Goal: Information Seeking & Learning: Check status

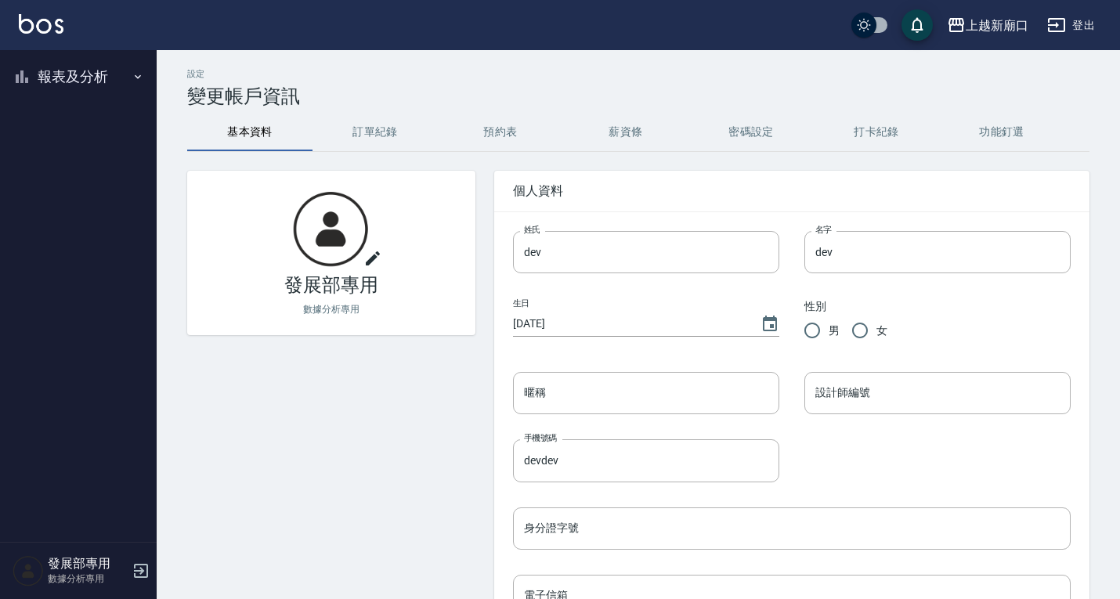
click at [76, 74] on button "報表及分析" at bounding box center [78, 76] width 144 height 41
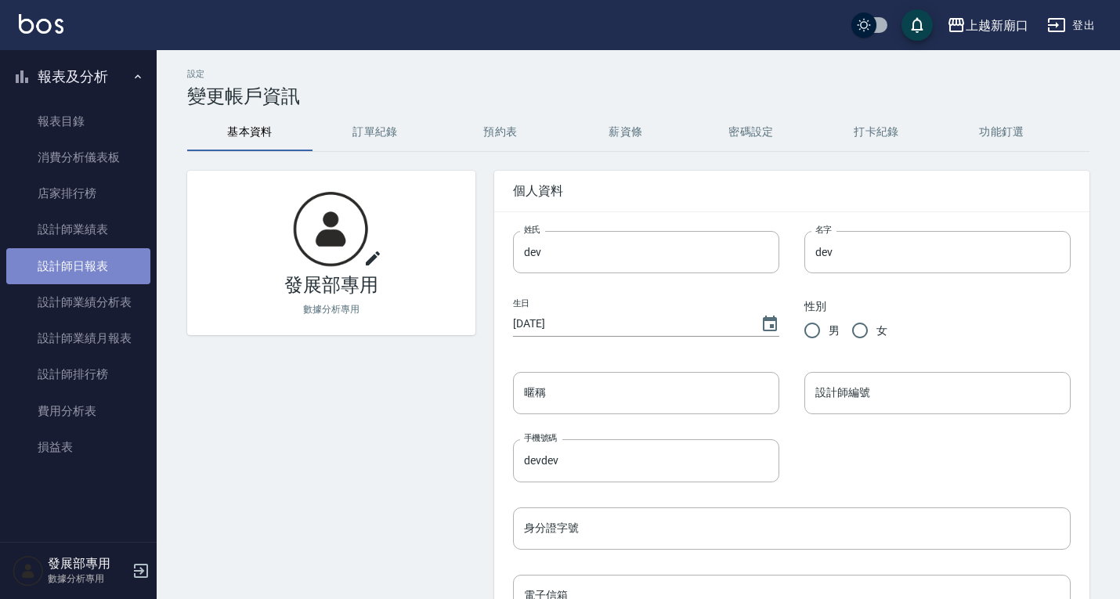
click at [85, 270] on link "設計師日報表" at bounding box center [78, 266] width 144 height 36
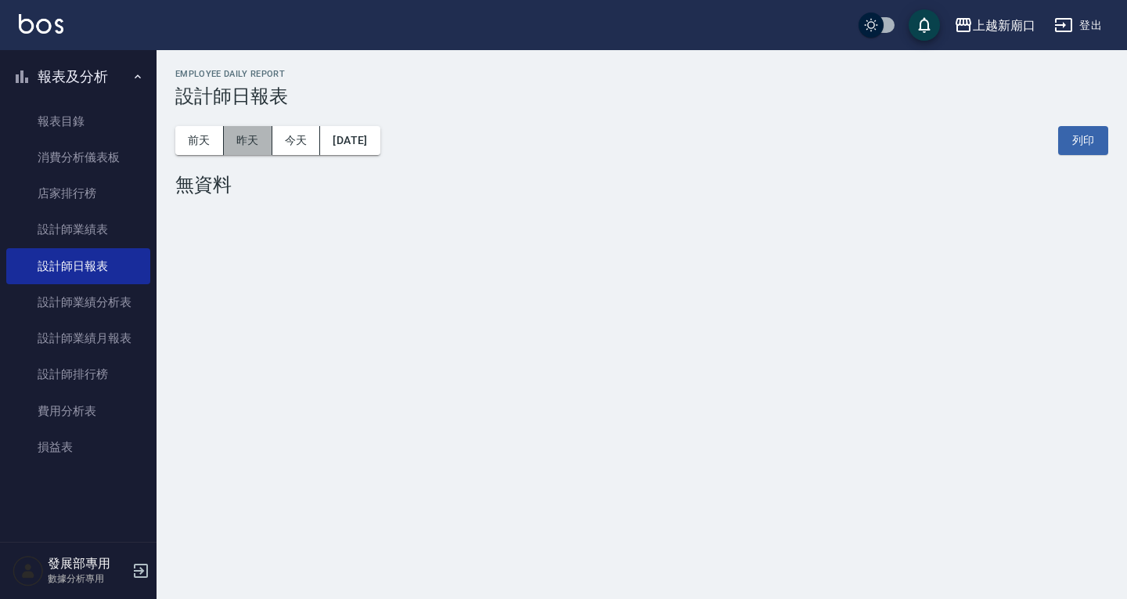
click at [247, 142] on button "昨天" at bounding box center [248, 140] width 49 height 29
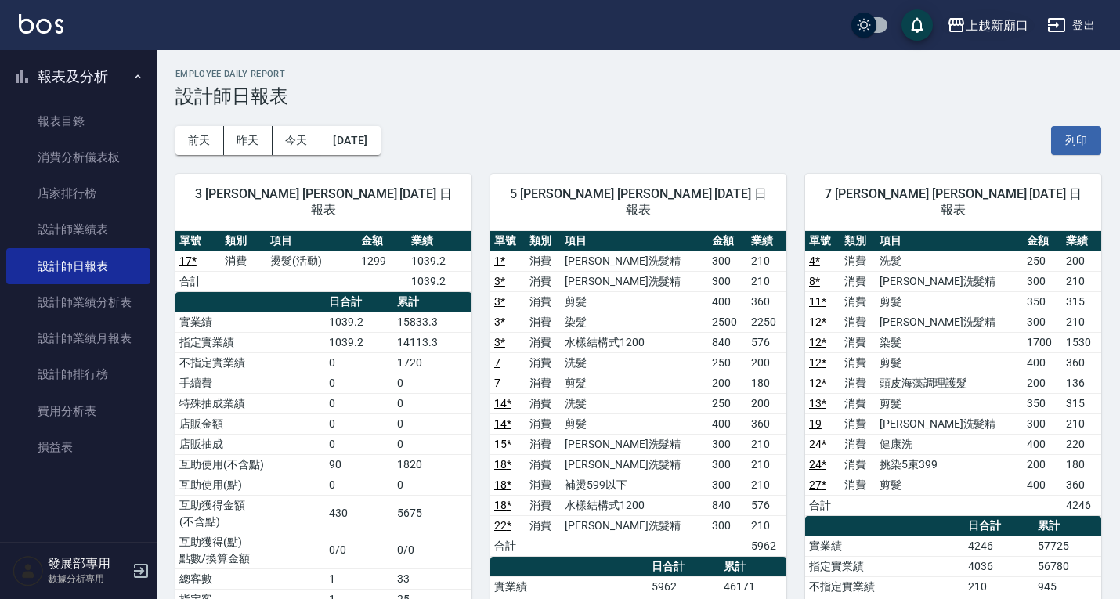
click at [990, 30] on div "上越新廟口" at bounding box center [996, 26] width 63 height 20
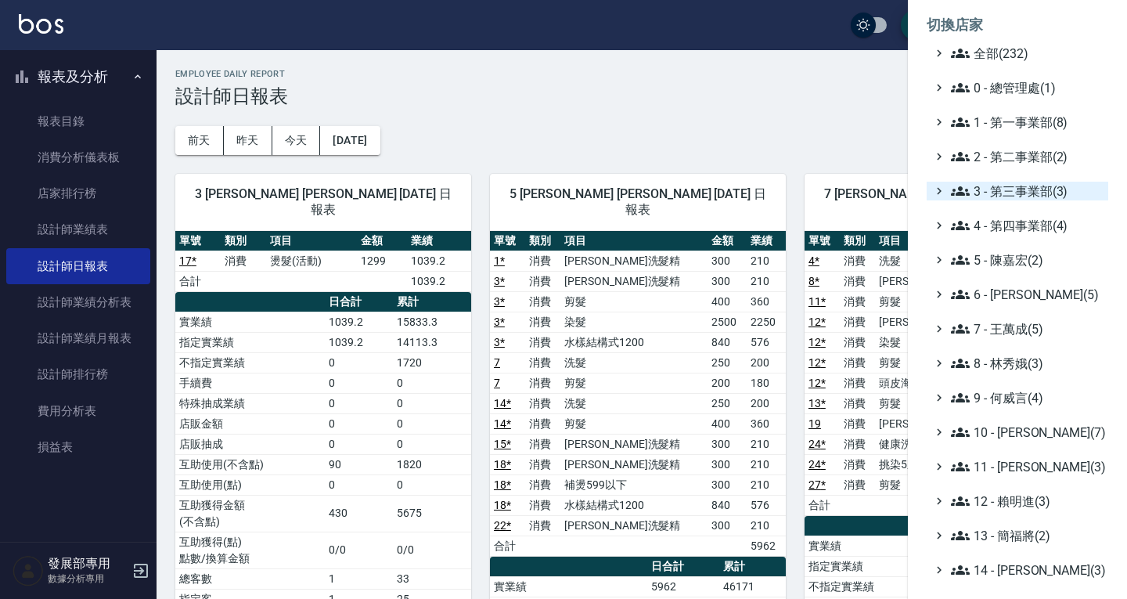
click at [1004, 193] on span "3 - 第三事業部(3)" at bounding box center [1026, 191] width 151 height 19
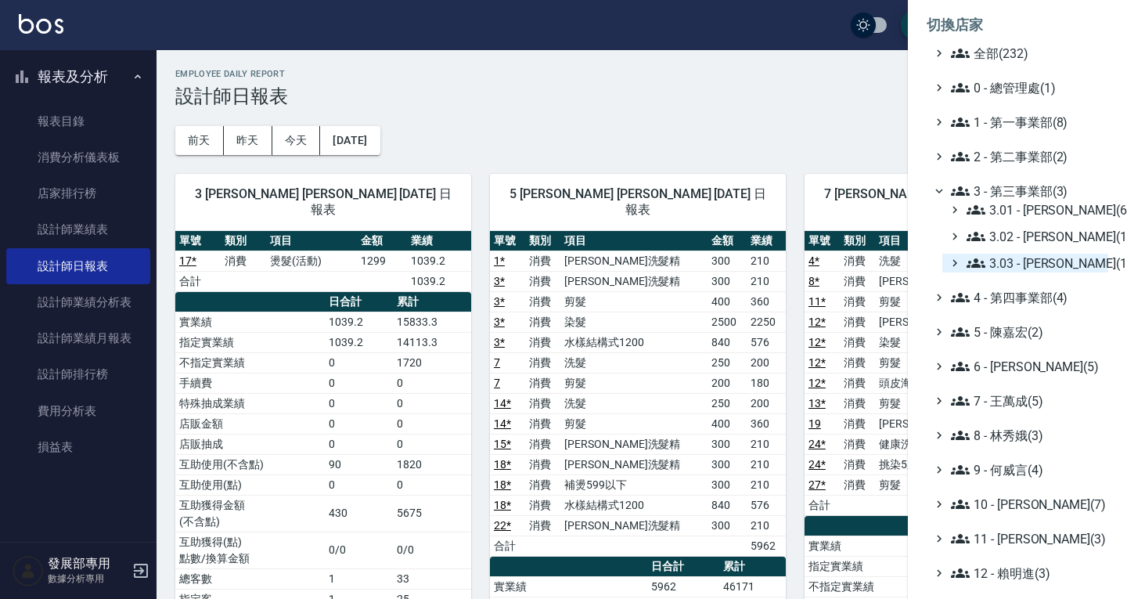
click at [1030, 258] on span "3.03 - [PERSON_NAME](1)" at bounding box center [1034, 263] width 135 height 19
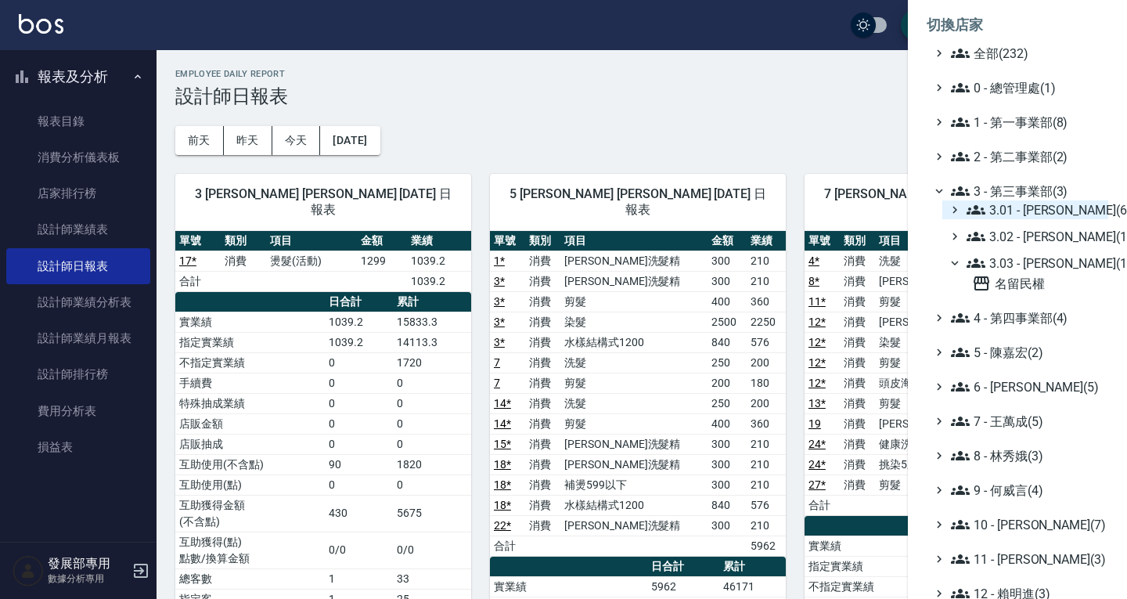
click at [1013, 207] on span "3.01 - [PERSON_NAME](6)" at bounding box center [1034, 209] width 135 height 19
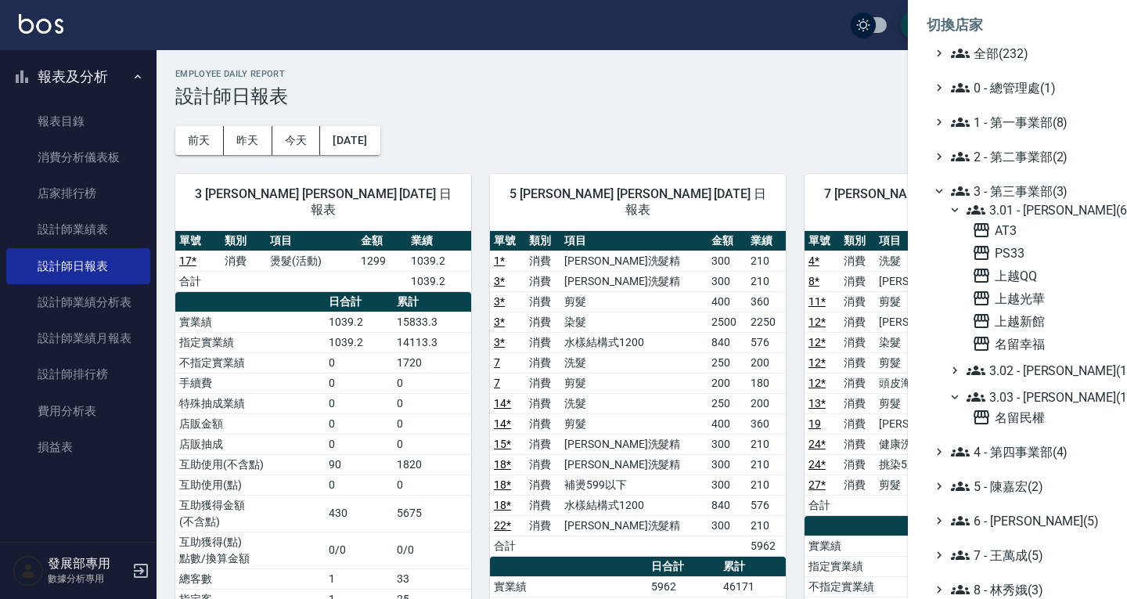
click at [678, 114] on div at bounding box center [563, 299] width 1127 height 599
